Goal: Task Accomplishment & Management: Manage account settings

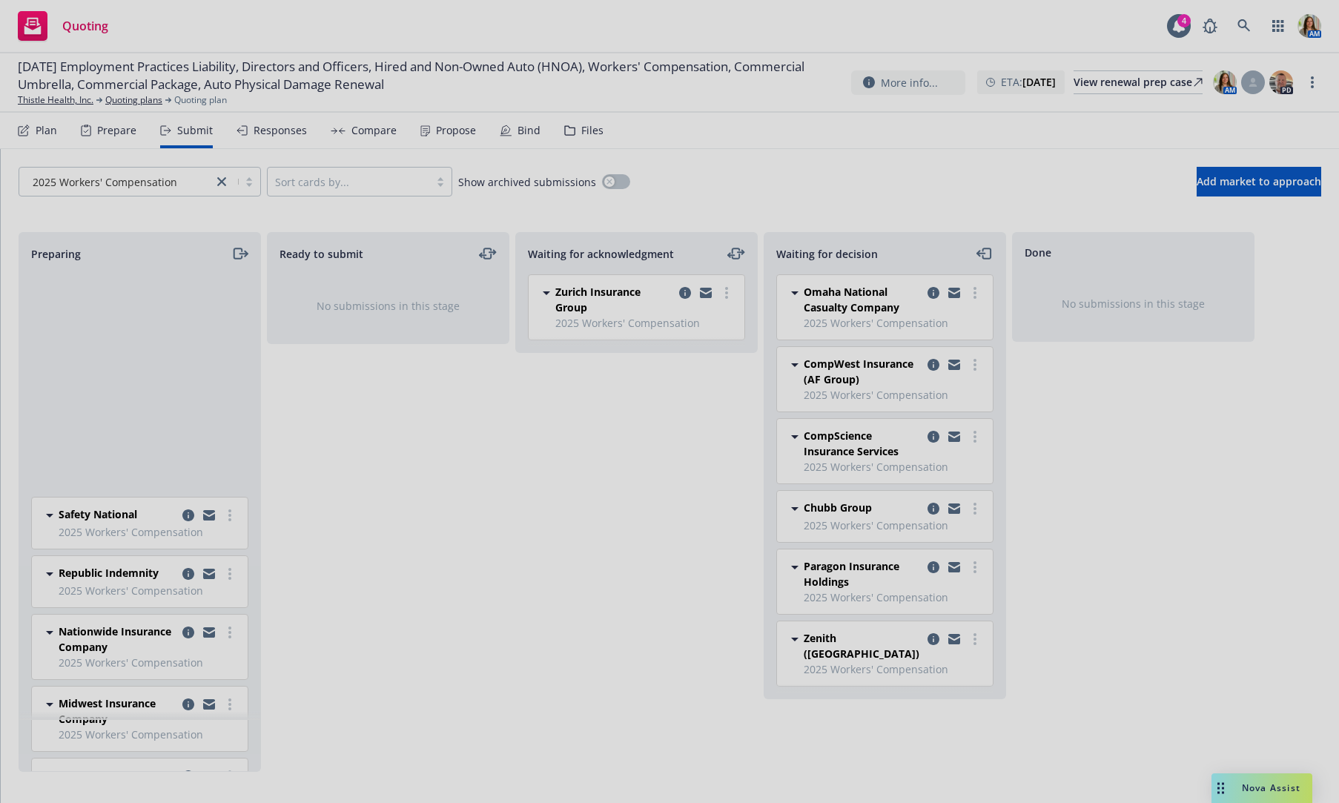
scroll to position [314, 0]
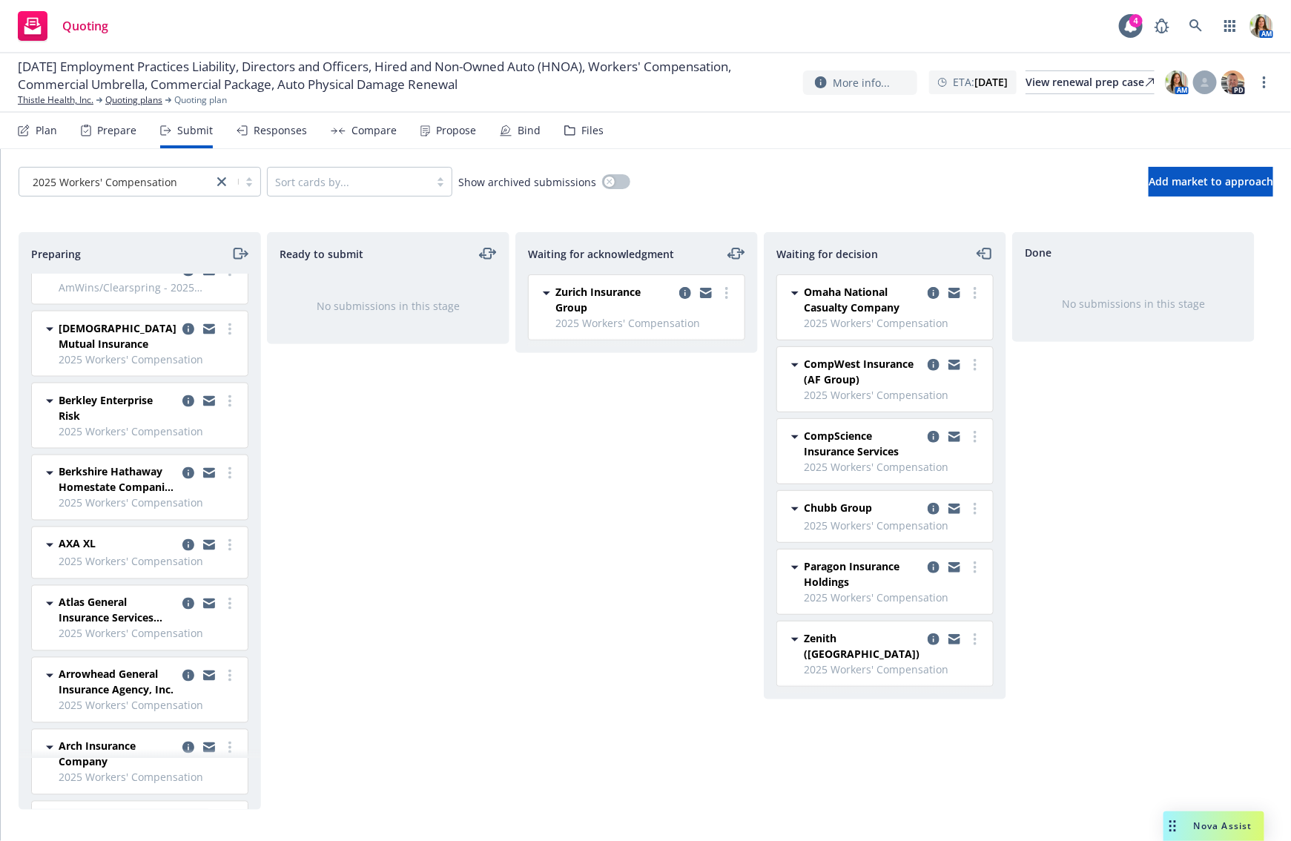
scroll to position [1163, 0]
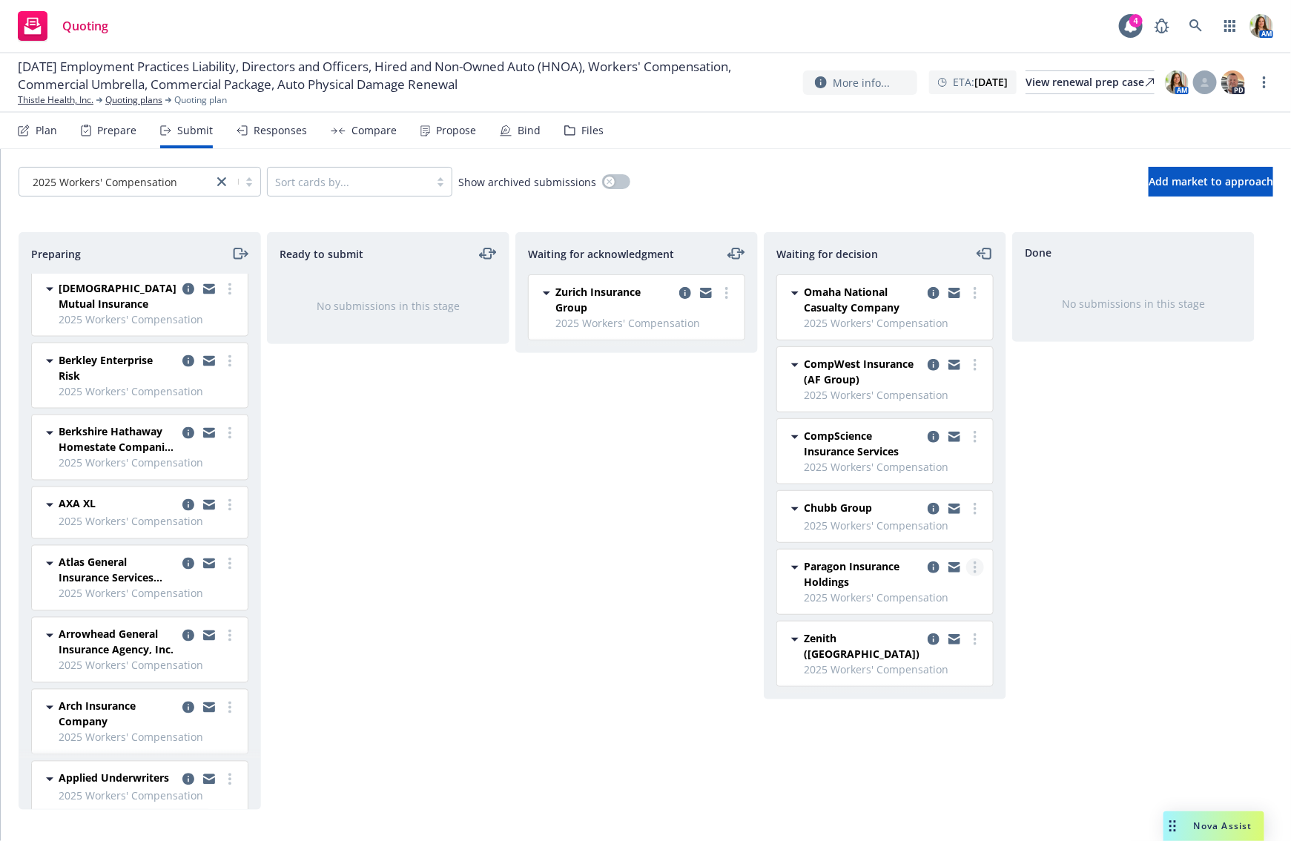
click at [975, 566] on circle "more" at bounding box center [975, 567] width 3 height 3
click at [926, 742] on span "Copy logging email" at bounding box center [900, 743] width 130 height 14
click at [976, 633] on circle "more" at bounding box center [975, 634] width 3 height 3
click at [926, 821] on span "Copy logging email" at bounding box center [900, 815] width 130 height 14
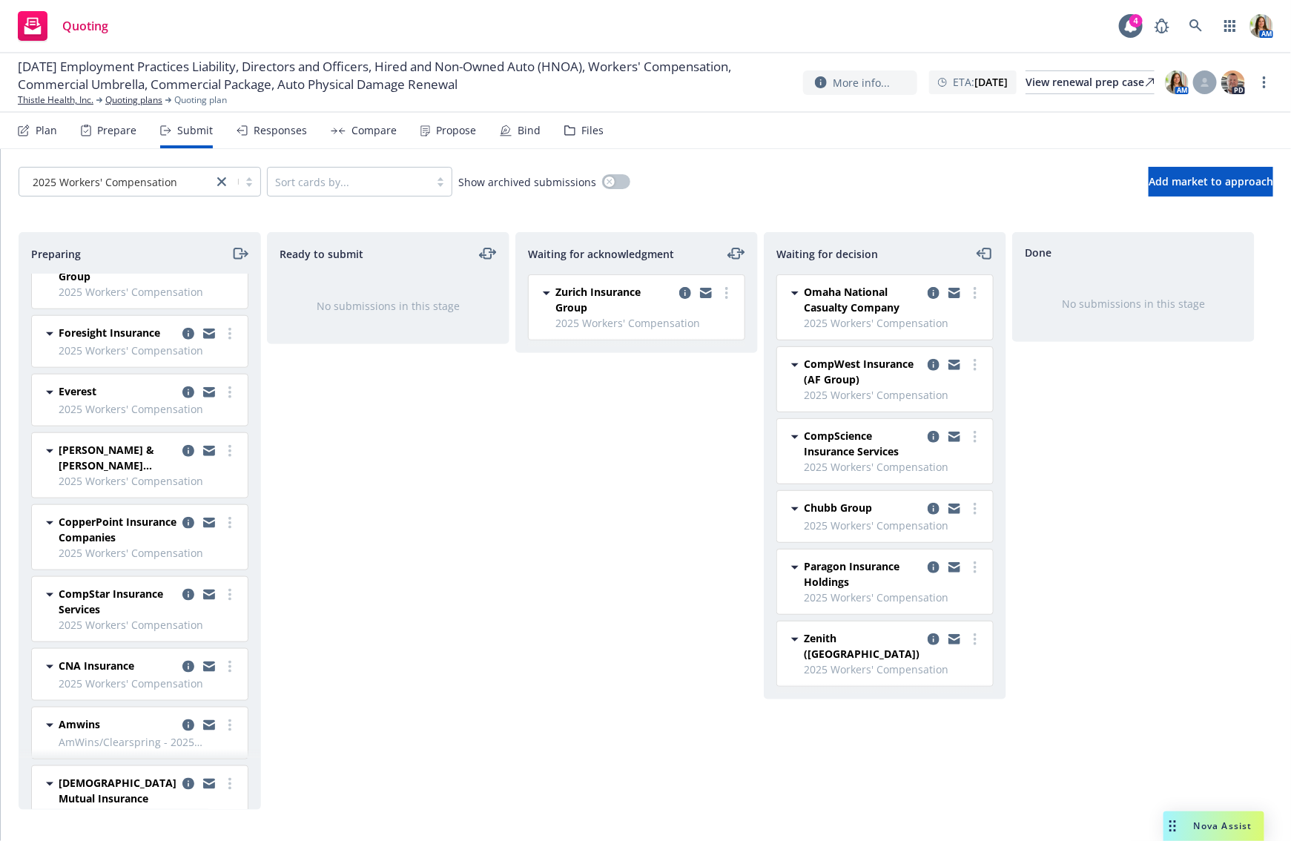
scroll to position [712, 0]
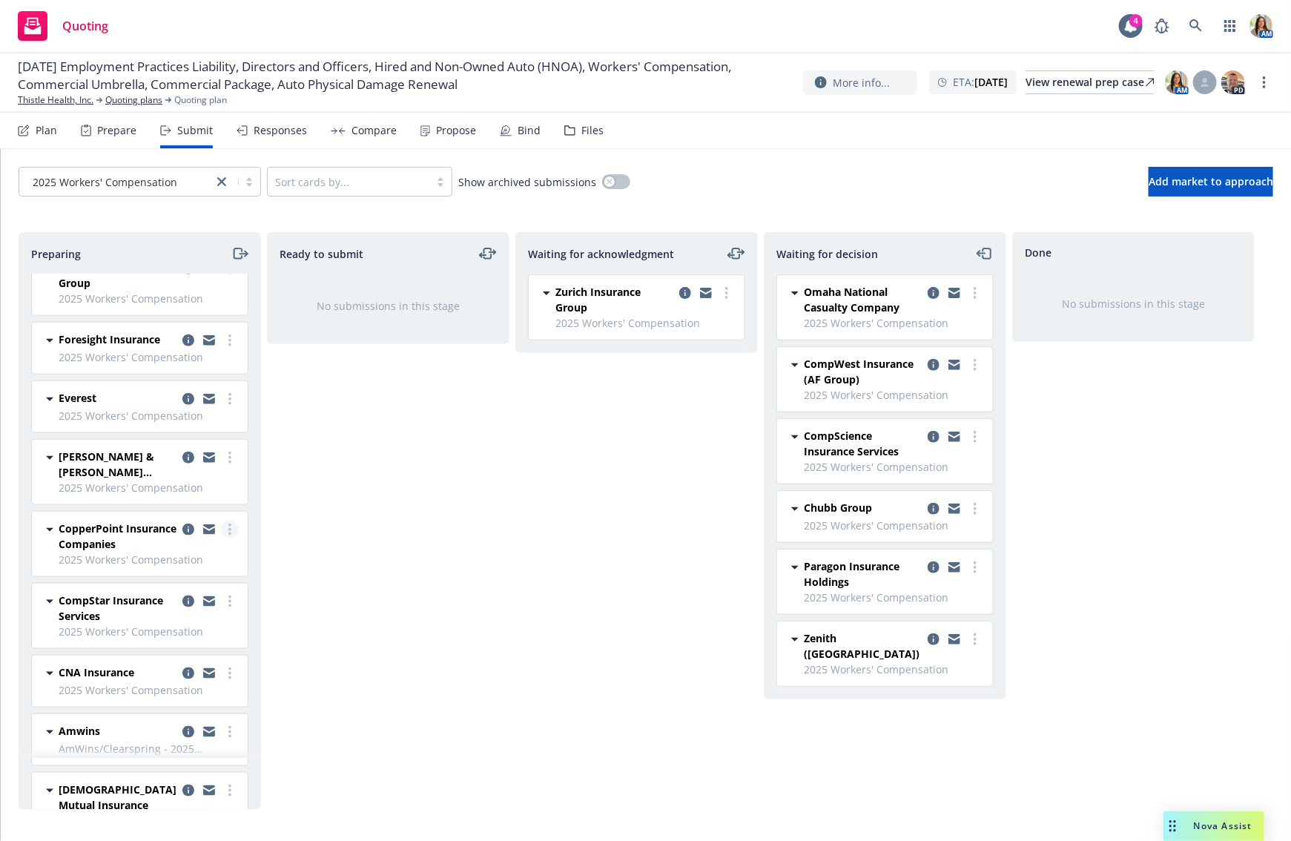
click at [229, 527] on icon "more" at bounding box center [229, 530] width 3 height 12
click at [173, 730] on span "Copy logging email" at bounding box center [155, 735] width 130 height 14
click at [60, 97] on link "Thistle Health, Inc." at bounding box center [56, 99] width 76 height 13
click at [581, 128] on div "Files" at bounding box center [592, 131] width 22 height 12
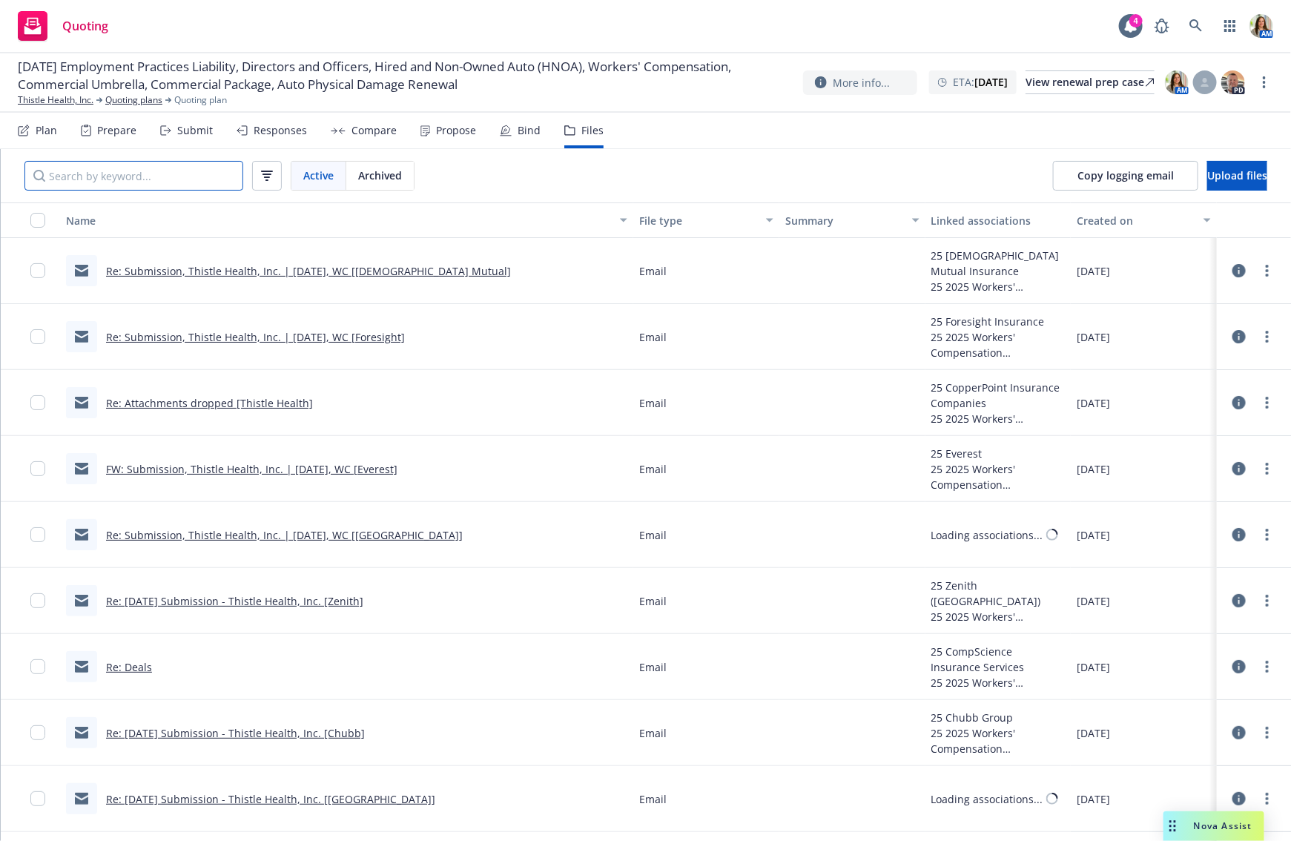
click at [144, 172] on input "Search by keyword..." at bounding box center [133, 176] width 219 height 30
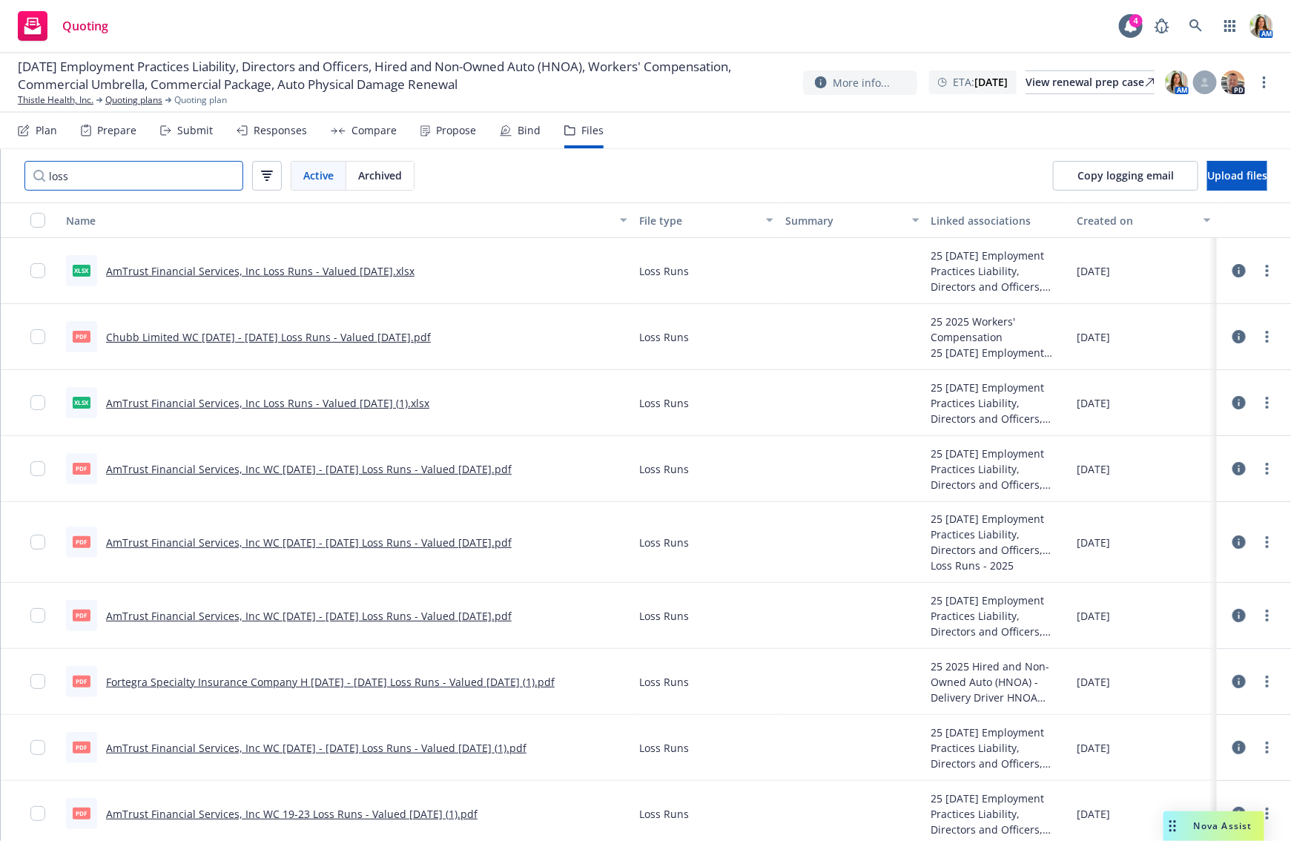
type input "loss"
click at [358, 330] on link "Chubb Limited WC [DATE] - [DATE] Loss Runs - Valued [DATE].pdf" at bounding box center [268, 337] width 325 height 14
click at [217, 128] on div "Plan Prepare Submit Responses Compare Propose Bind Files" at bounding box center [311, 131] width 586 height 36
click at [197, 128] on div "Submit" at bounding box center [195, 131] width 36 height 12
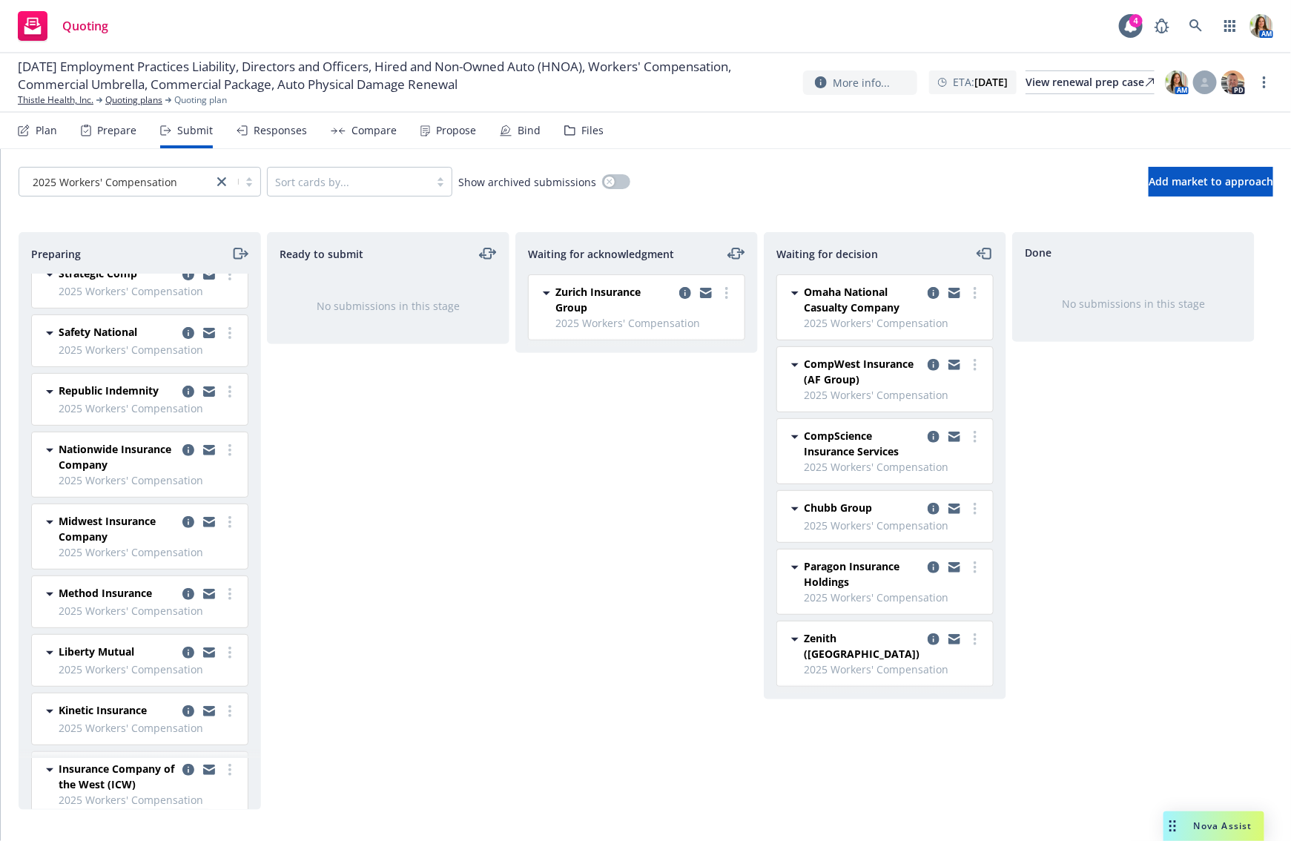
scroll to position [193, 0]
click at [226, 449] on link "more" at bounding box center [230, 452] width 18 height 18
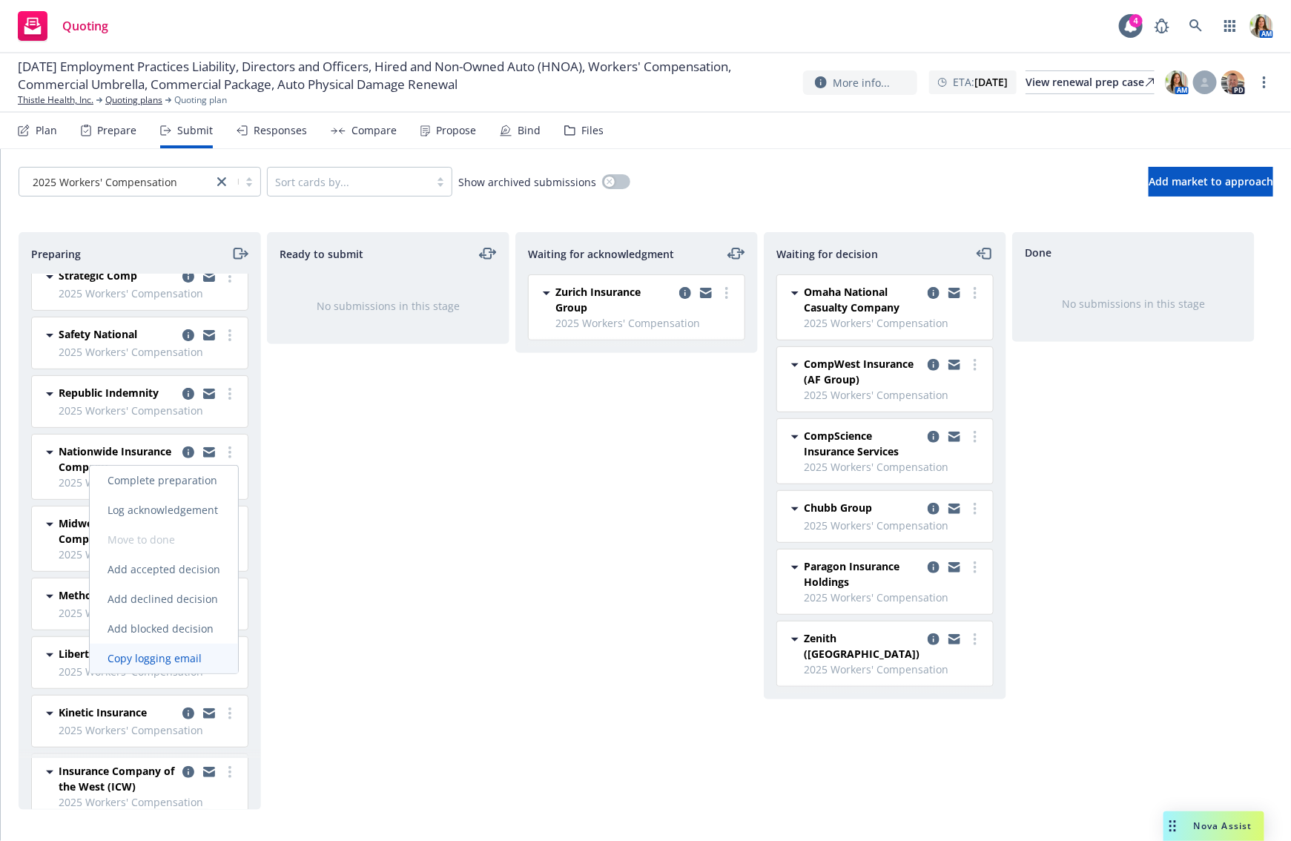
click at [199, 664] on span "Copy logging email" at bounding box center [155, 658] width 130 height 14
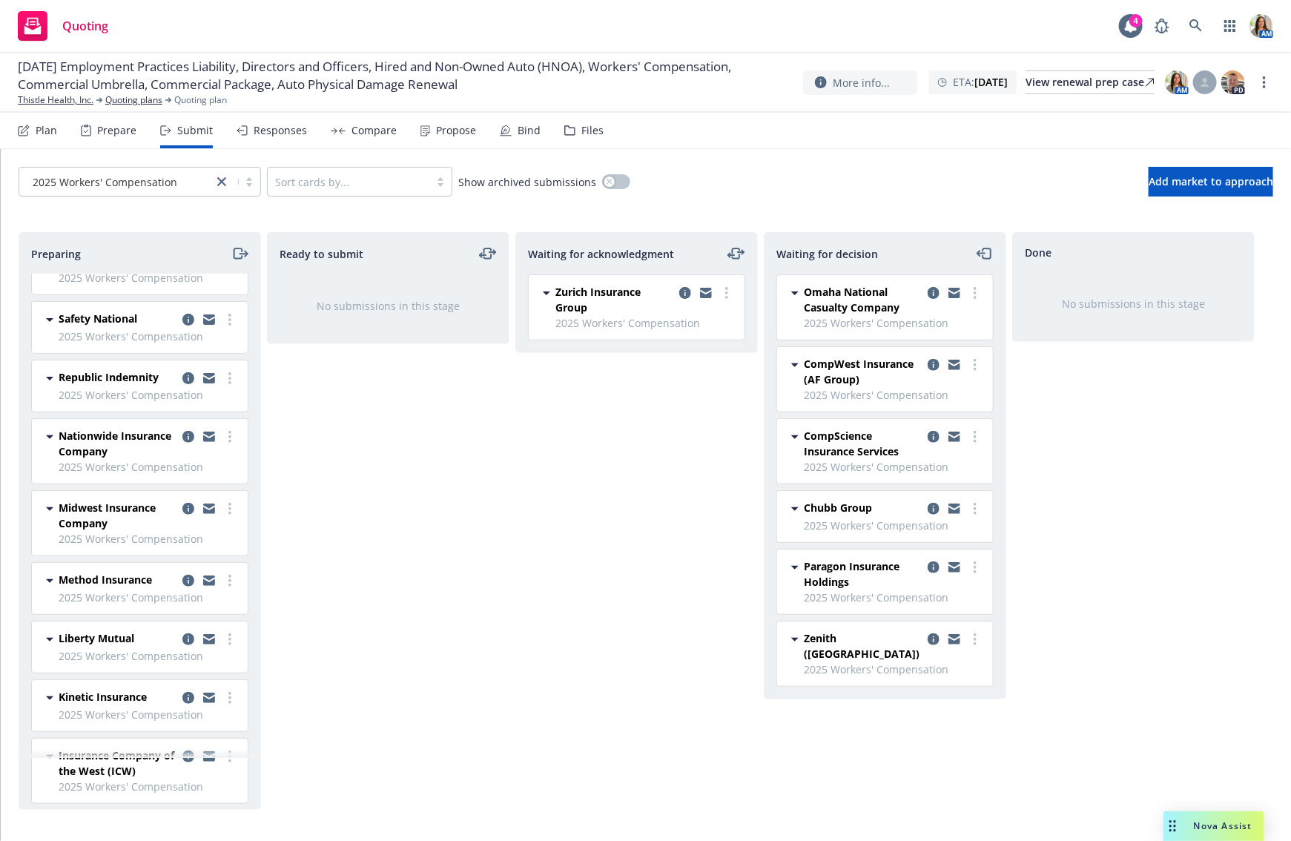
scroll to position [185, 0]
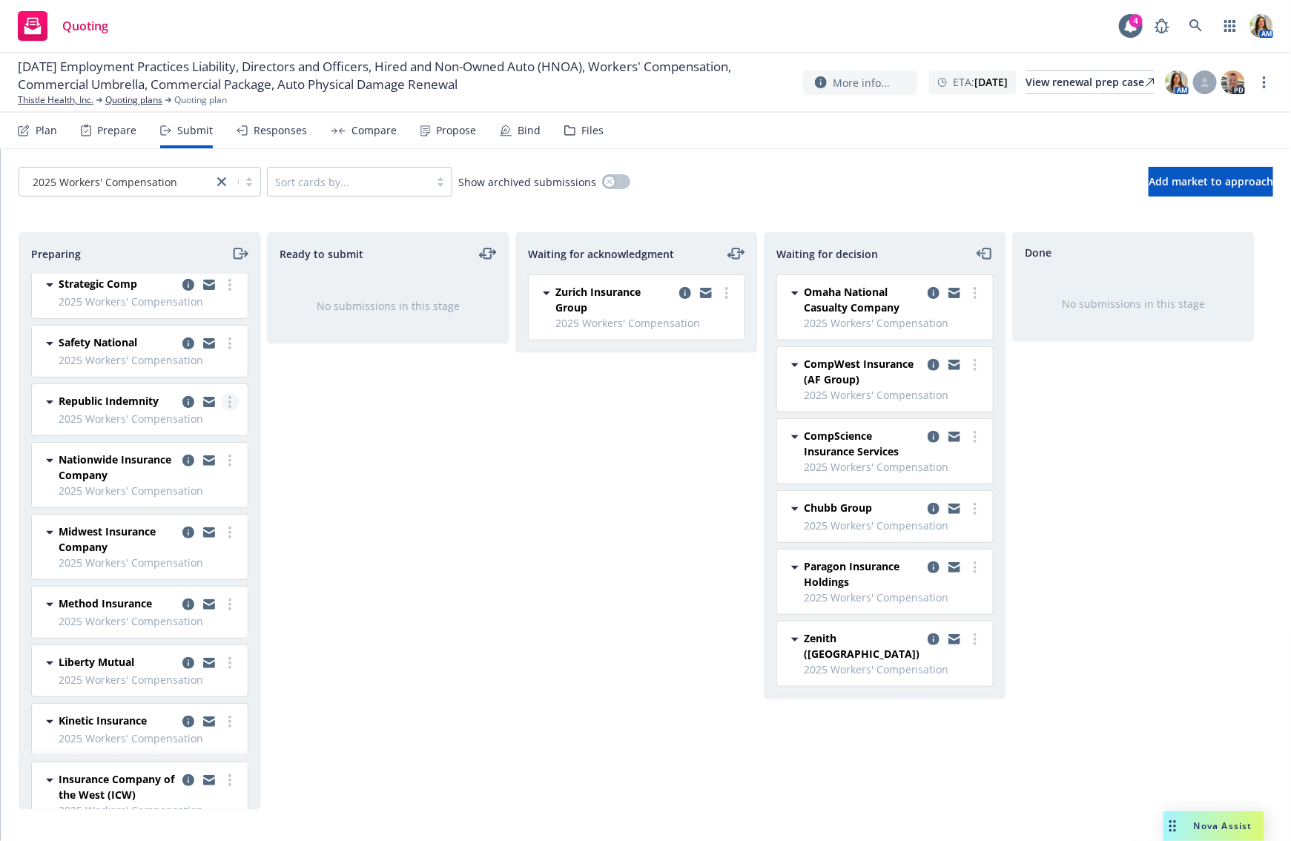
click at [227, 399] on link "more" at bounding box center [230, 402] width 18 height 18
click at [186, 550] on span "Add declined decision" at bounding box center [163, 548] width 146 height 14
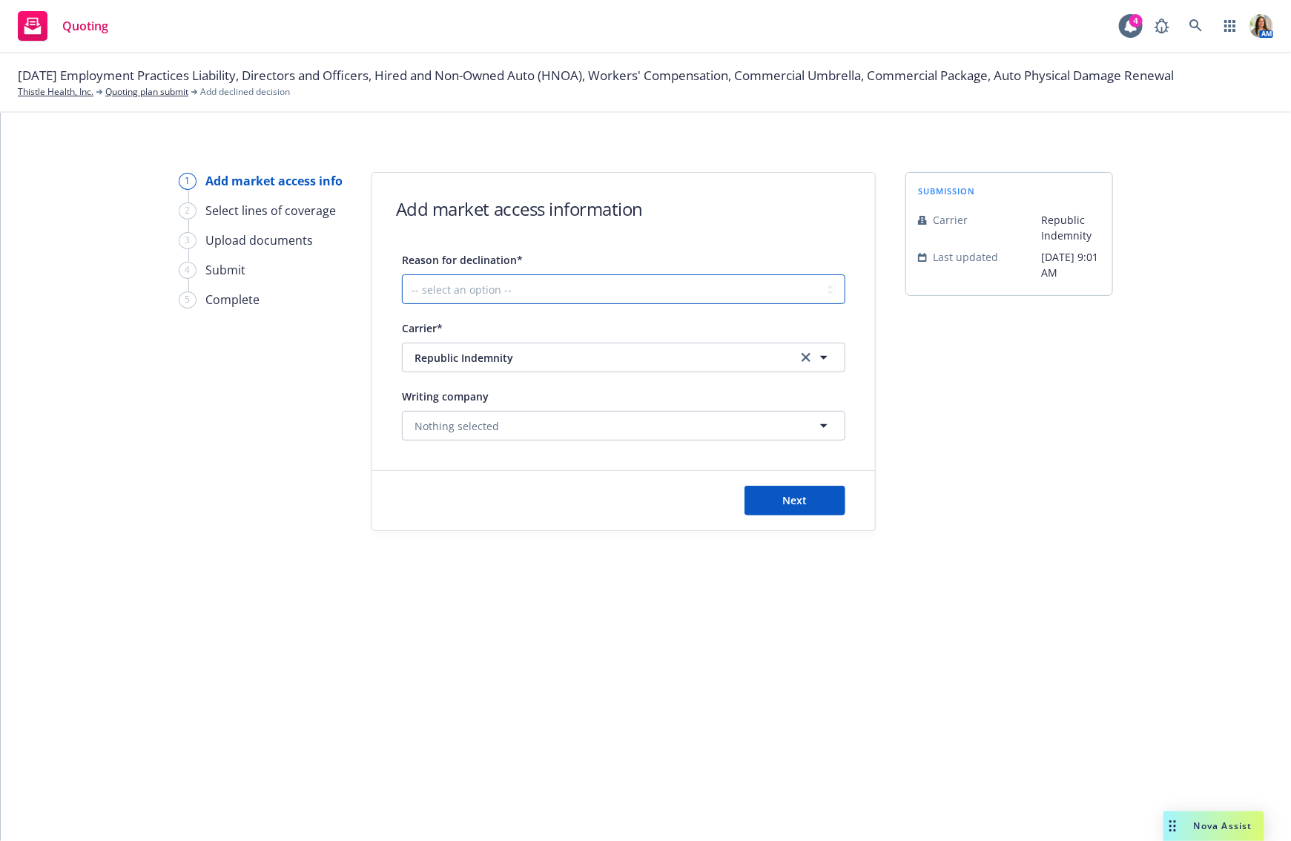
click at [596, 291] on select "-- select an option -- Cannot compete with other markets Carrier non-renewed Ca…" at bounding box center [623, 289] width 443 height 30
select select "DOES_NOT_FIT_UNDERWRITER_APPETITE"
click at [402, 274] on select "-- select an option -- Cannot compete with other markets Carrier non-renewed Ca…" at bounding box center [623, 289] width 443 height 30
click at [799, 487] on button "Next" at bounding box center [795, 501] width 101 height 30
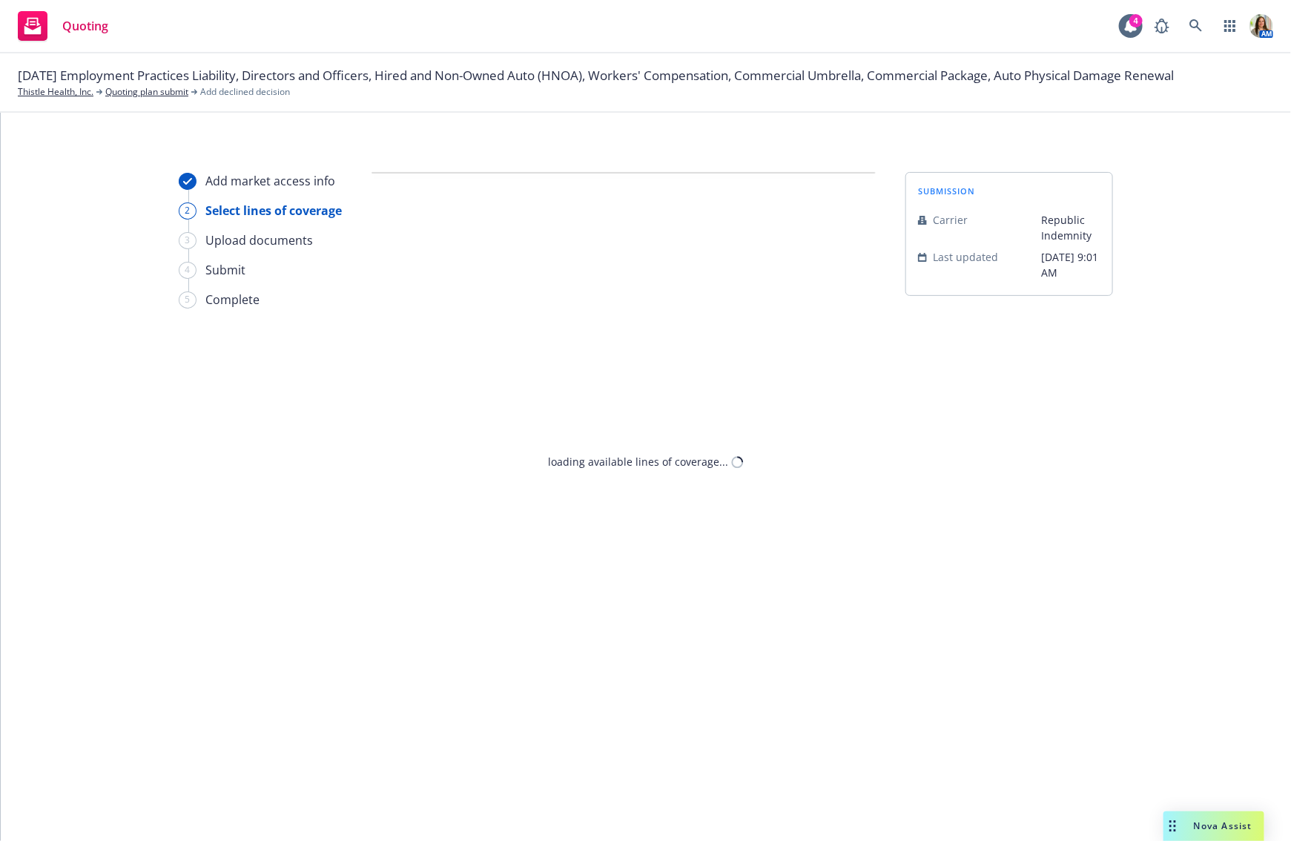
select select "DOES_NOT_FIT_UNDERWRITER_APPETITE"
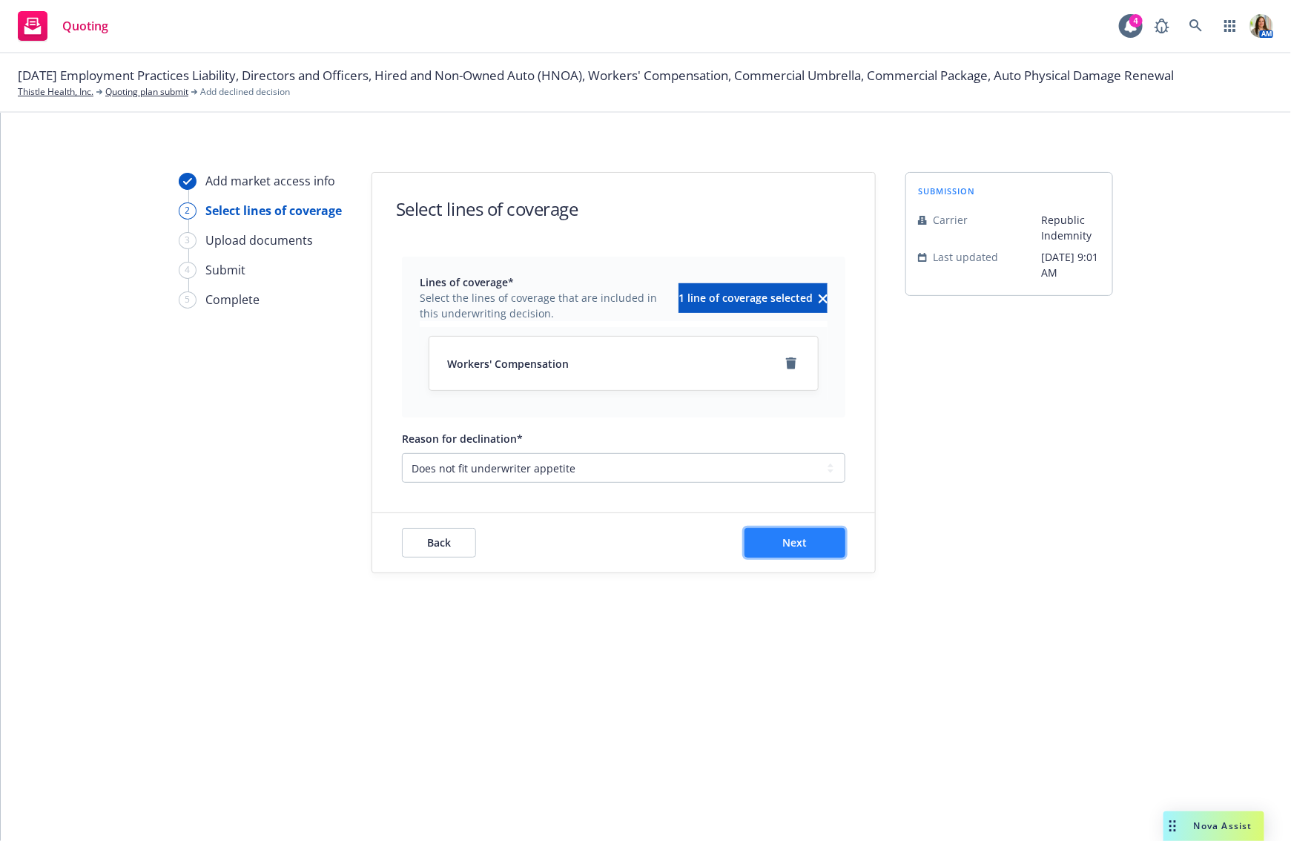
click at [783, 538] on span "Next" at bounding box center [795, 542] width 24 height 14
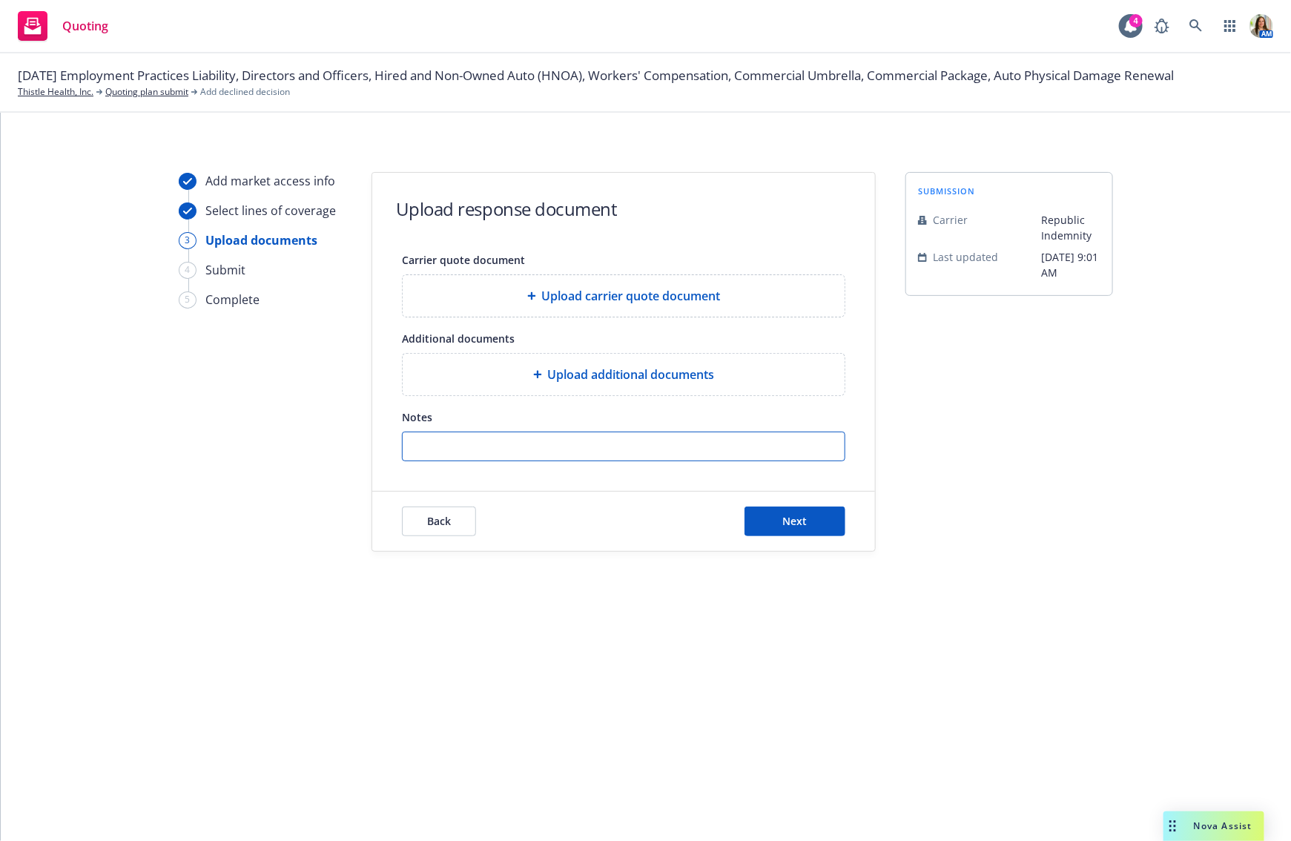
click at [576, 439] on input "Notes" at bounding box center [624, 446] width 442 height 28
paste input "I looked at last year’s payroll by state and we would be declining for the out …"
type input "I looked at last year’s payroll by state and we would be declining for the out …"
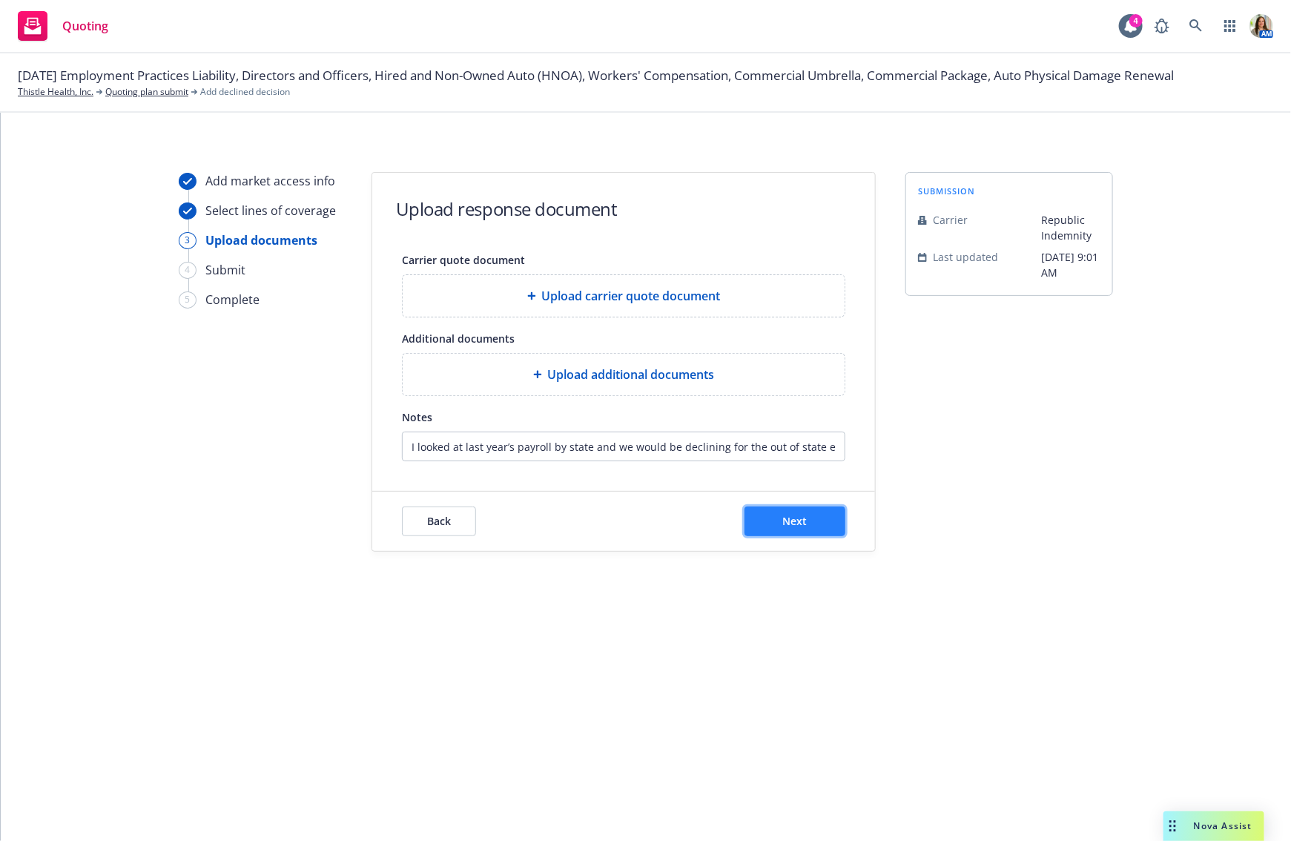
click at [777, 515] on button "Next" at bounding box center [795, 522] width 101 height 30
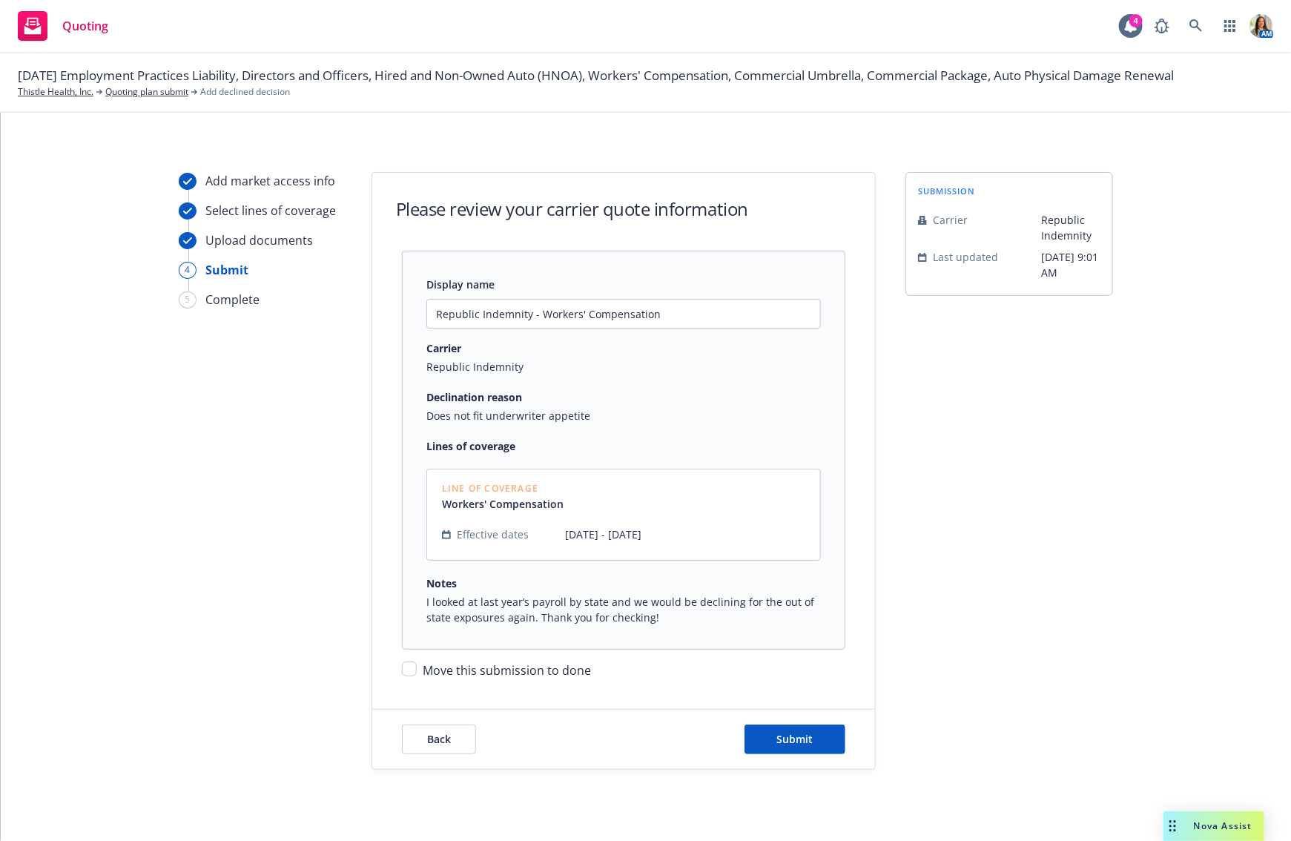
scroll to position [22, 0]
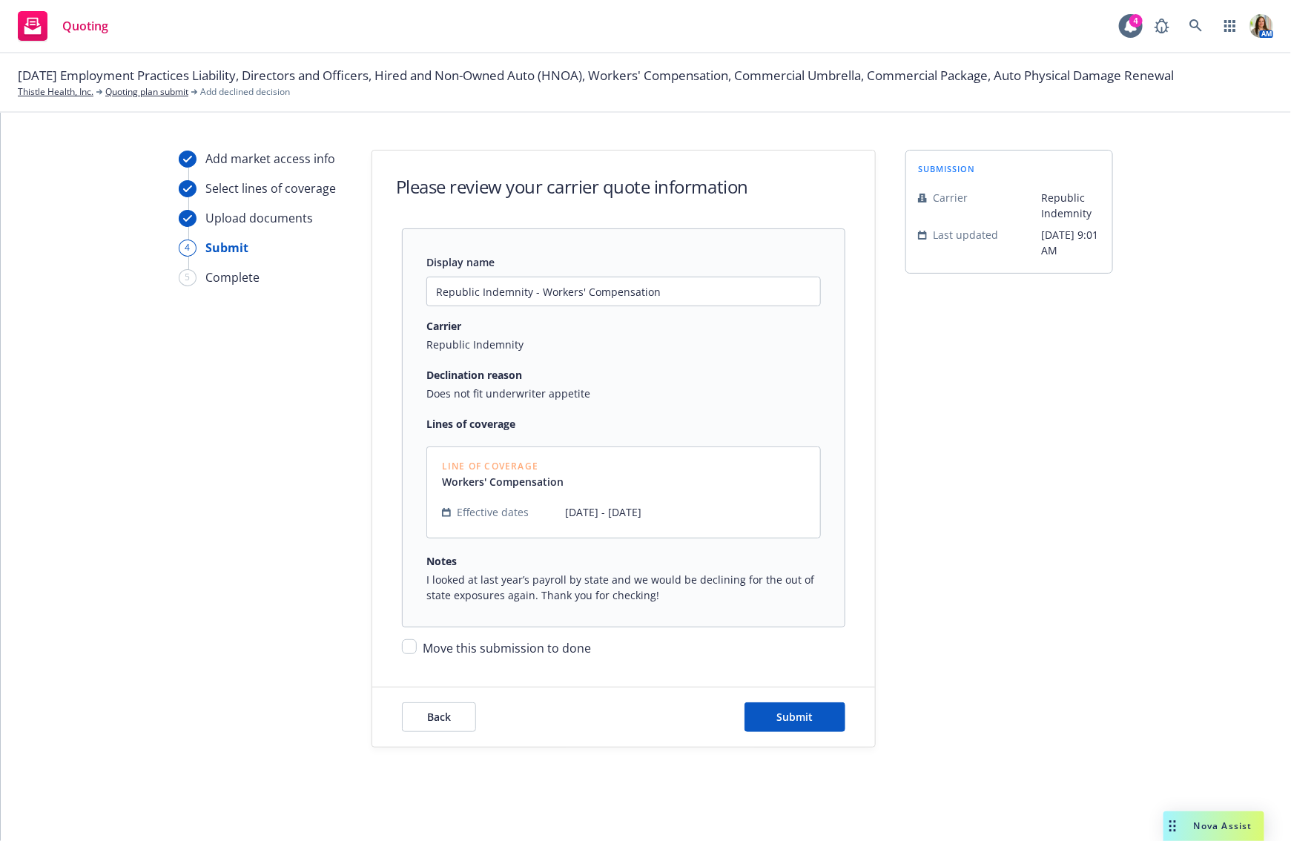
click at [506, 650] on span "Move this submission to done" at bounding box center [507, 648] width 168 height 16
click at [417, 650] on input "Move this submission to done" at bounding box center [409, 646] width 15 height 15
checkbox input "true"
click at [802, 704] on button "Submit" at bounding box center [795, 717] width 101 height 30
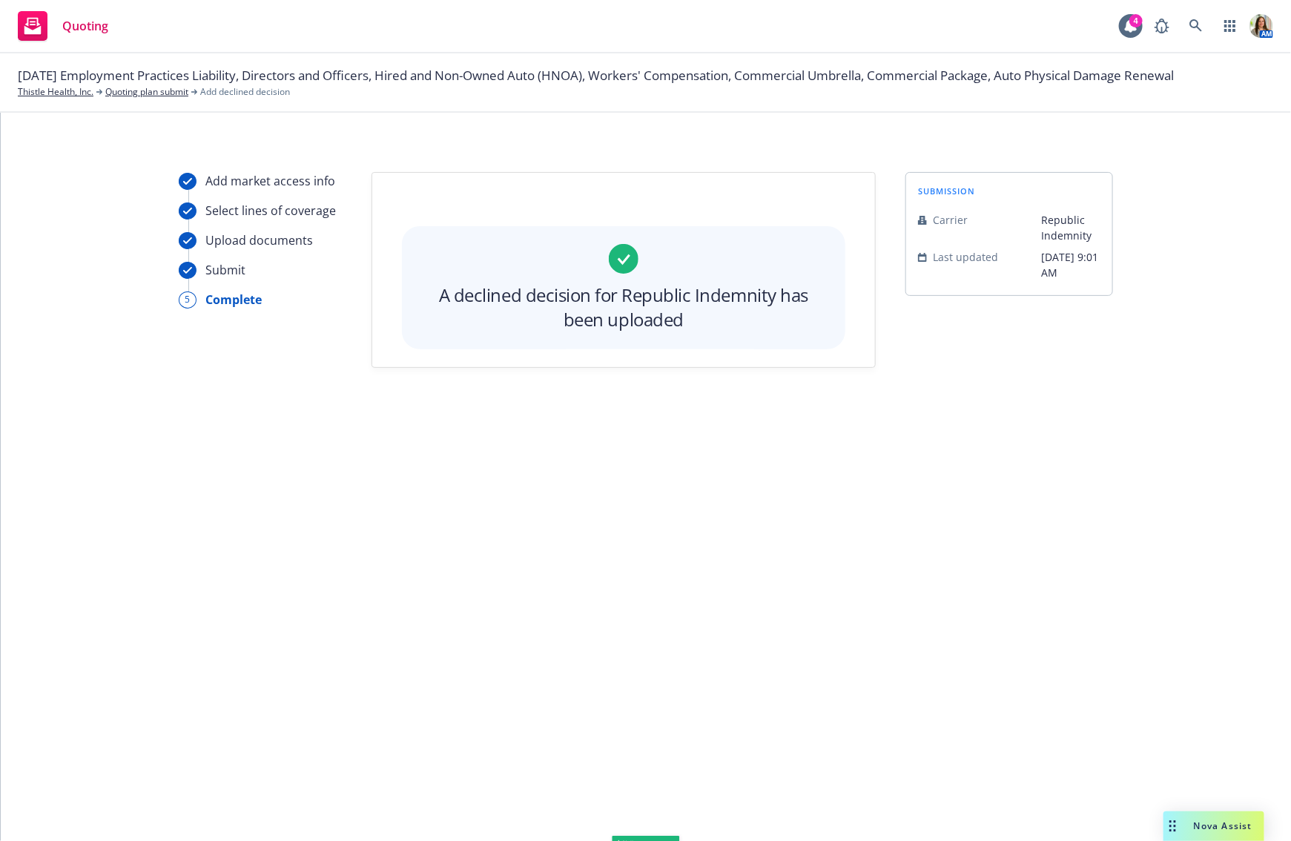
scroll to position [0, 0]
